Goal: Information Seeking & Learning: Learn about a topic

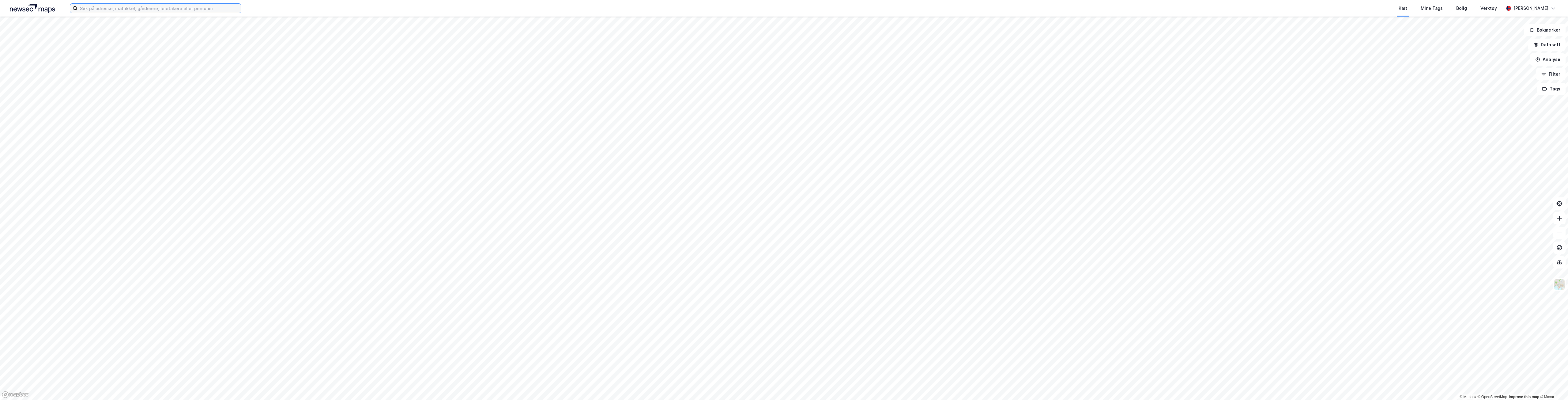
click at [208, 10] on input at bounding box center [159, 8] width 164 height 9
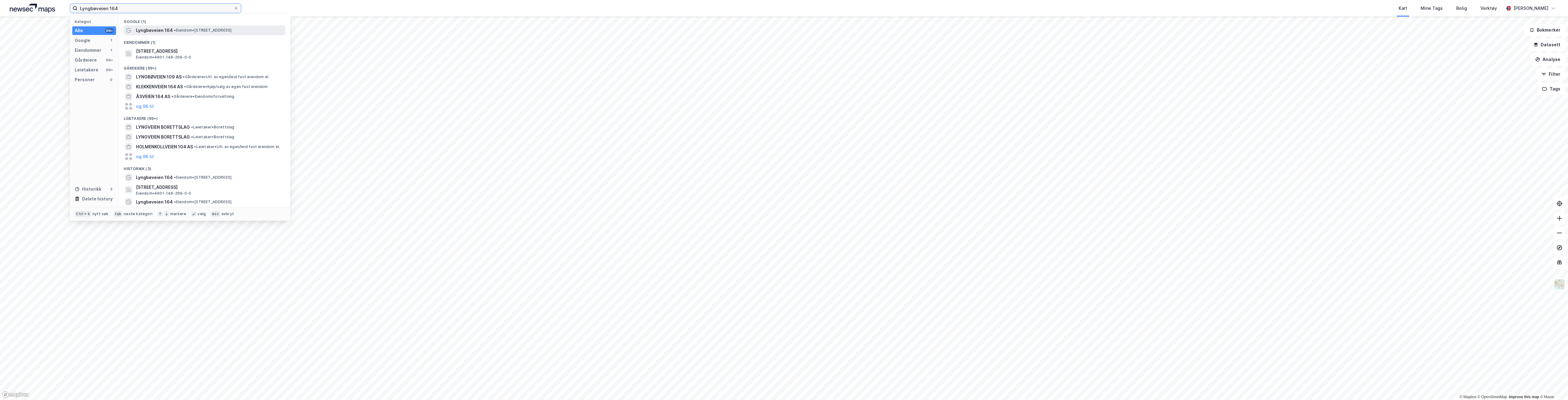
type input "Lyngbøveien 164"
click at [194, 31] on span "• Eiendom • [STREET_ADDRESS]" at bounding box center [203, 30] width 58 height 5
